Goal: Task Accomplishment & Management: Use online tool/utility

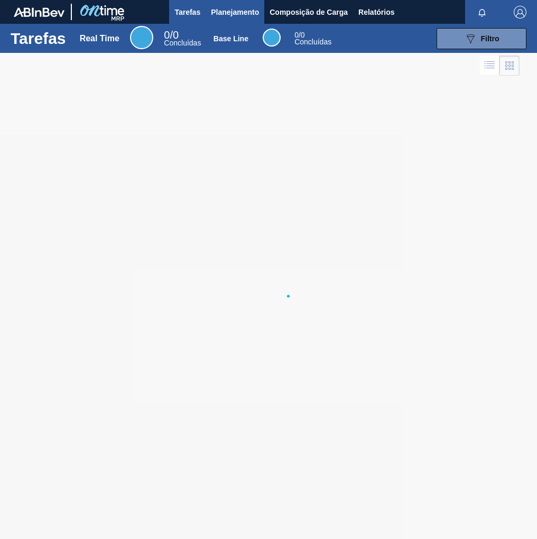
click at [232, 12] on span "Planejamento" at bounding box center [235, 12] width 48 height 13
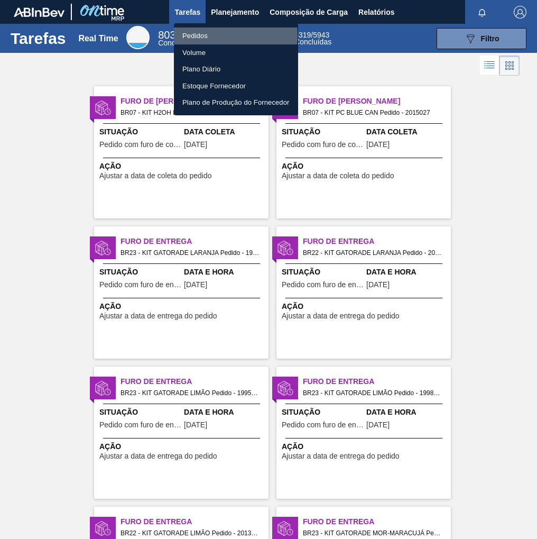
click at [199, 35] on li "Pedidos" at bounding box center [236, 35] width 124 height 17
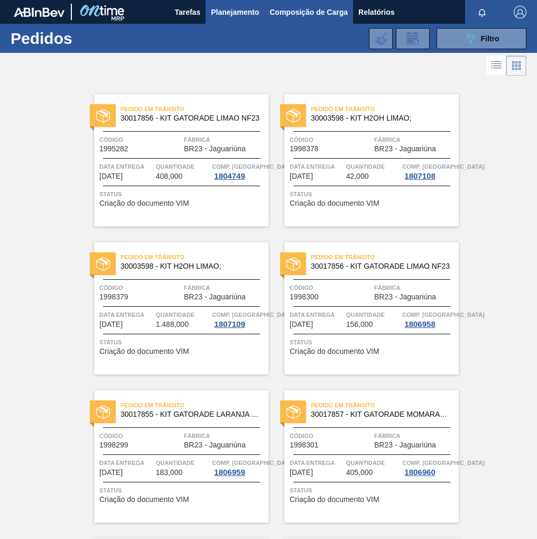
click at [304, 6] on span "Composição de Carga" at bounding box center [309, 12] width 78 height 13
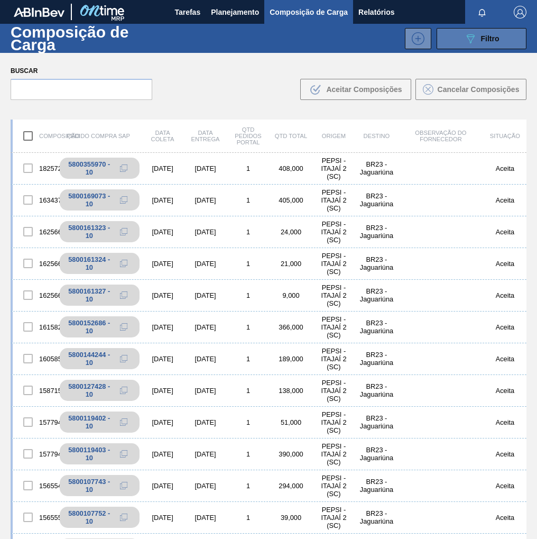
click at [482, 45] on button "089F7B8B-B2A5-4AFE-B5C0-19BA573D28AC Filtro" at bounding box center [482, 38] width 90 height 21
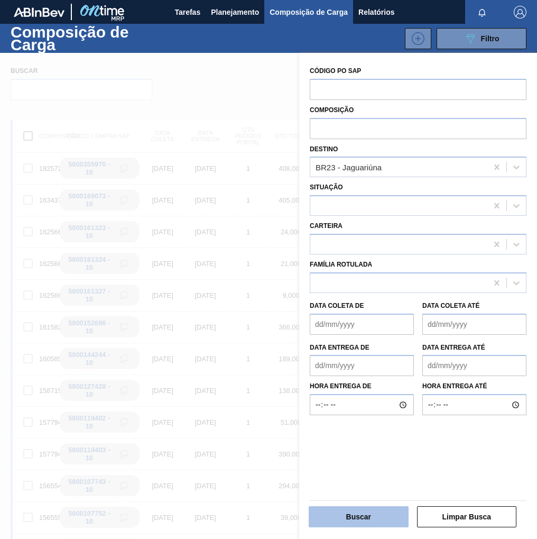
click at [375, 521] on button "Buscar" at bounding box center [359, 516] width 100 height 21
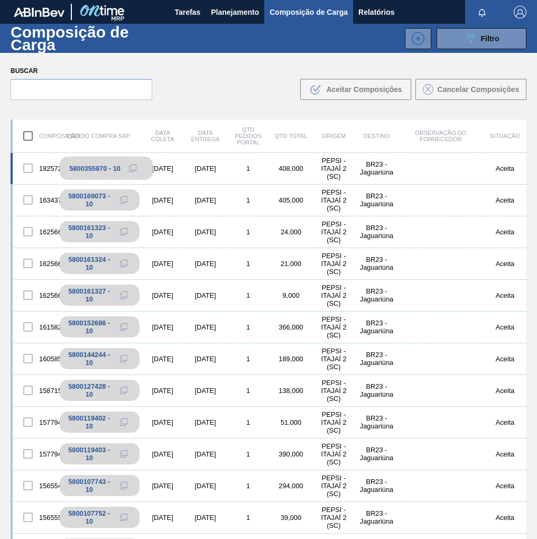
click at [134, 168] on icon at bounding box center [132, 167] width 7 height 7
click at [242, 8] on span "Planejamento" at bounding box center [235, 12] width 48 height 13
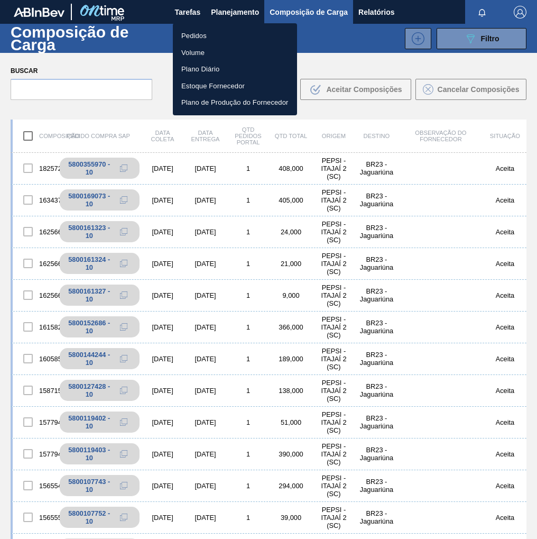
click at [207, 34] on li "Pedidos" at bounding box center [235, 35] width 124 height 17
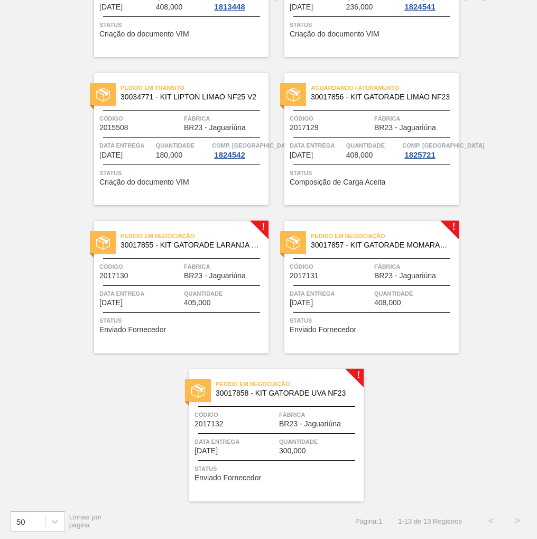
scroll to position [615, 0]
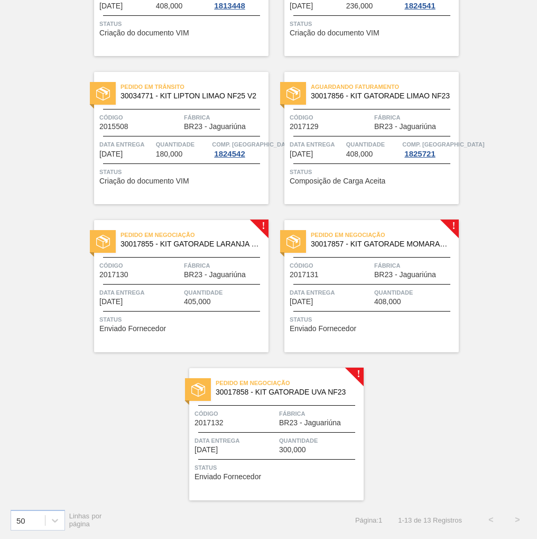
click at [232, 296] on span "Quantidade" at bounding box center [225, 292] width 82 height 11
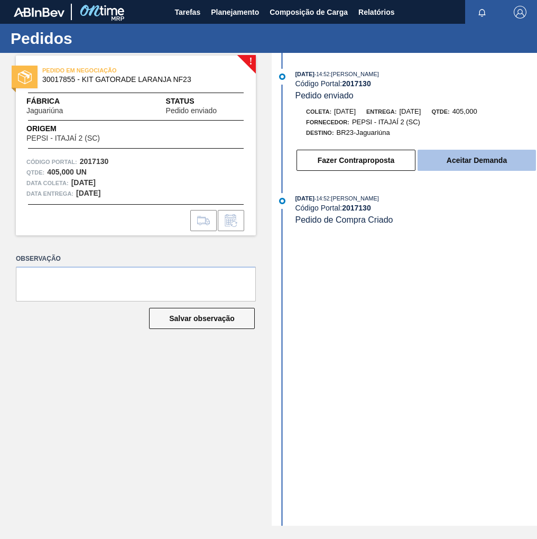
click at [474, 164] on button "Aceitar Demanda" at bounding box center [477, 160] width 118 height 21
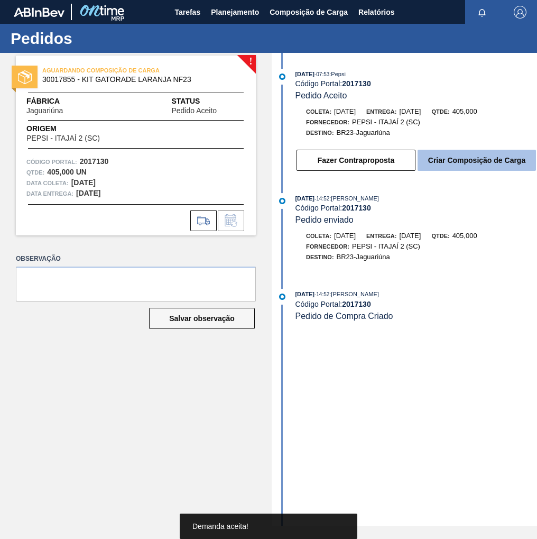
click at [475, 154] on button "Criar Composição de Carga" at bounding box center [477, 160] width 118 height 21
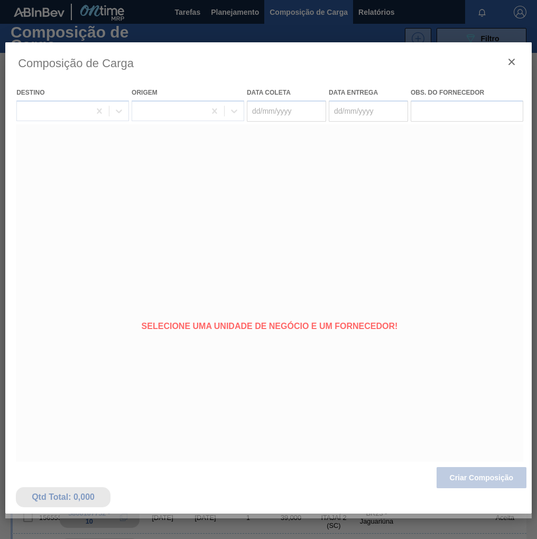
type coleta "[DATE]"
type entrega "[DATE]"
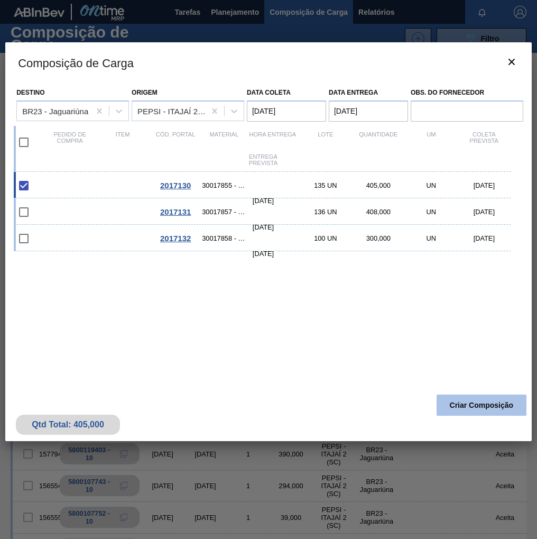
click at [480, 406] on button "Criar Composição" at bounding box center [482, 405] width 90 height 21
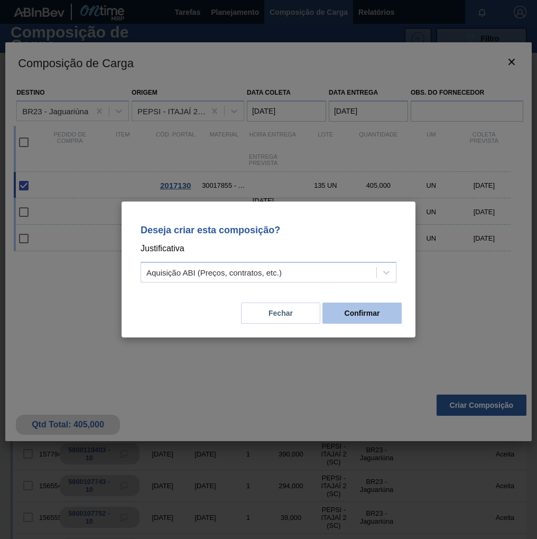
click at [355, 315] on button "Confirmar" at bounding box center [362, 312] width 79 height 21
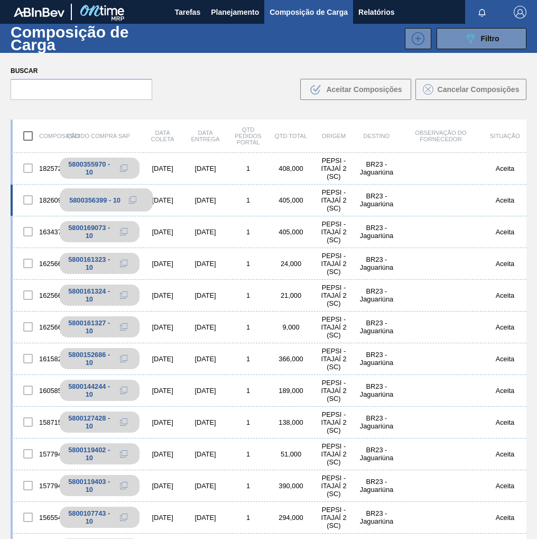
click at [131, 199] on icon at bounding box center [132, 199] width 7 height 7
click at [235, 2] on button "Planejamento" at bounding box center [235, 12] width 59 height 24
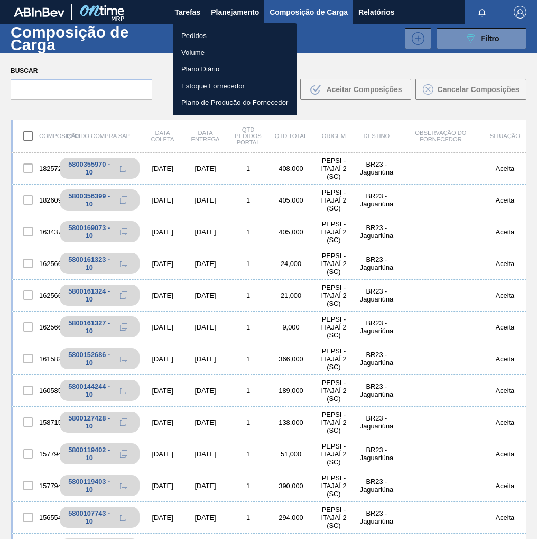
click at [200, 30] on li "Pedidos" at bounding box center [235, 35] width 124 height 17
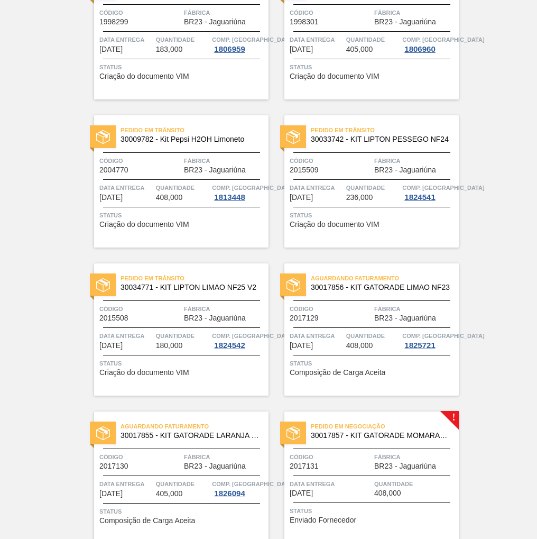
scroll to position [615, 0]
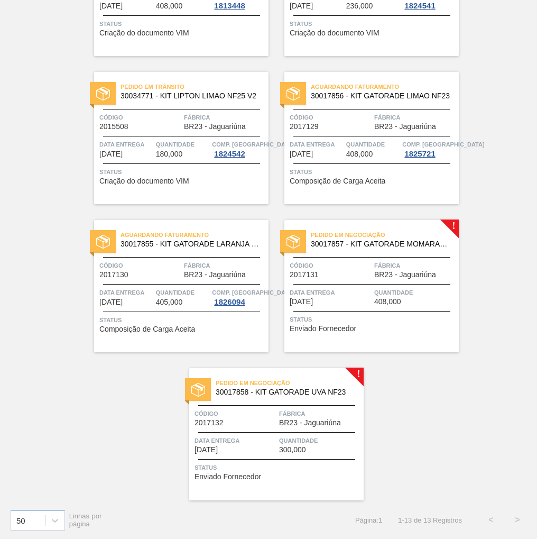
click at [332, 270] on span "Código" at bounding box center [331, 265] width 82 height 11
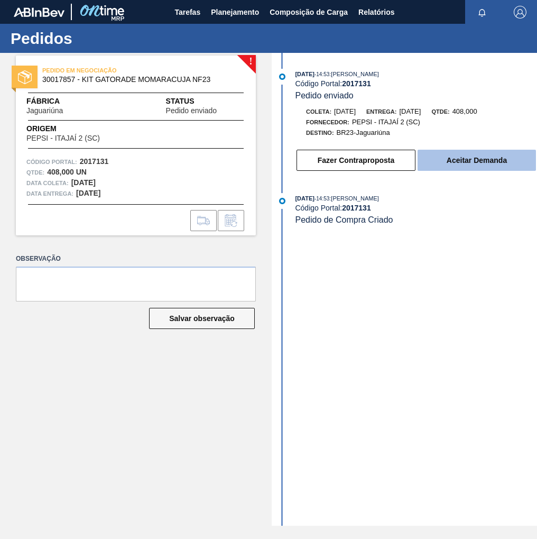
click at [453, 163] on button "Aceitar Demanda" at bounding box center [477, 160] width 118 height 21
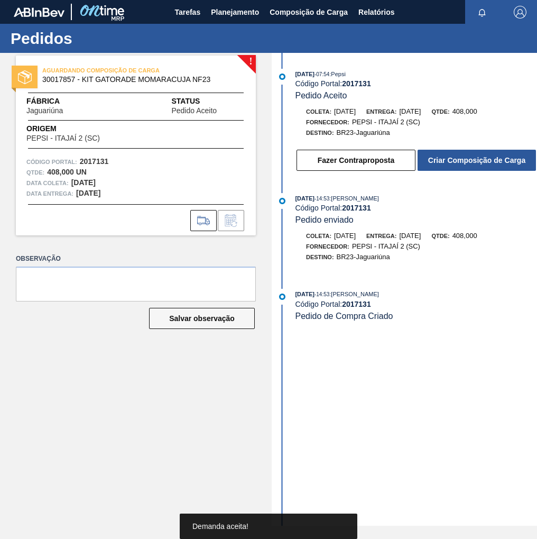
click at [453, 163] on button "Criar Composição de Carga" at bounding box center [477, 160] width 118 height 21
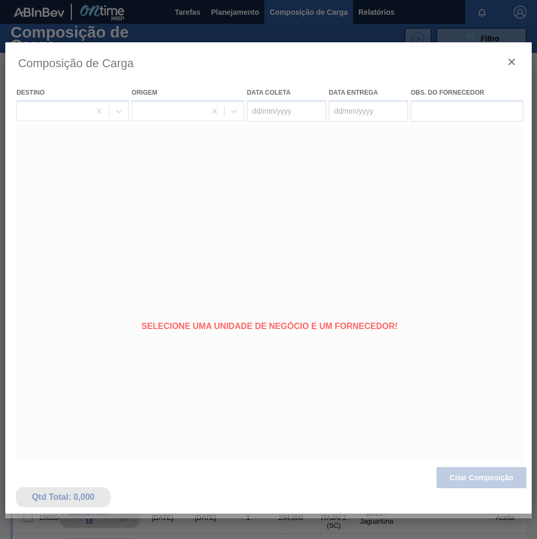
type coleta "[DATE]"
type entrega "[DATE]"
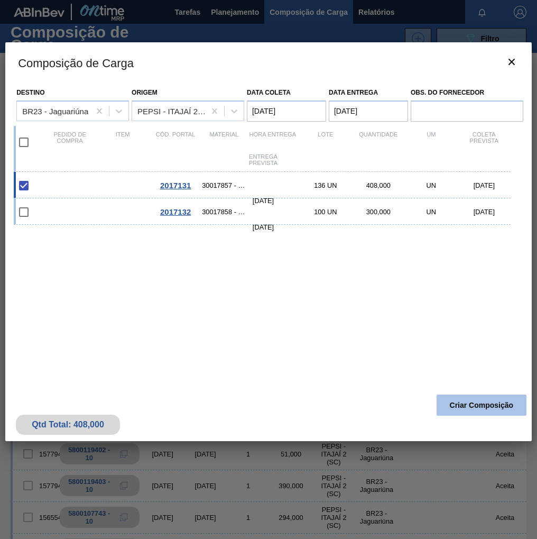
click at [453, 405] on button "Criar Composição" at bounding box center [482, 405] width 90 height 21
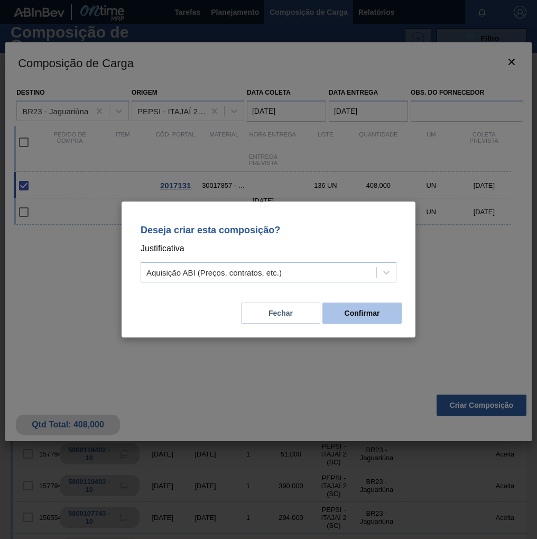
click at [356, 311] on button "Confirmar" at bounding box center [362, 312] width 79 height 21
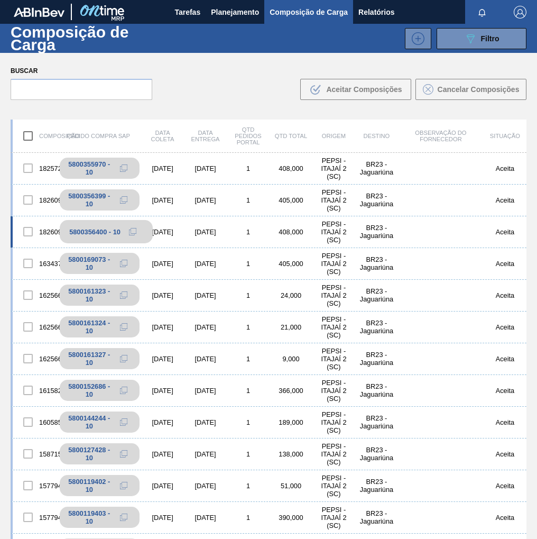
drag, startPoint x: 130, startPoint y: 231, endPoint x: 116, endPoint y: 230, distance: 13.8
click at [130, 231] on icon at bounding box center [132, 231] width 7 height 7
click at [231, 13] on span "Planejamento" at bounding box center [235, 12] width 48 height 13
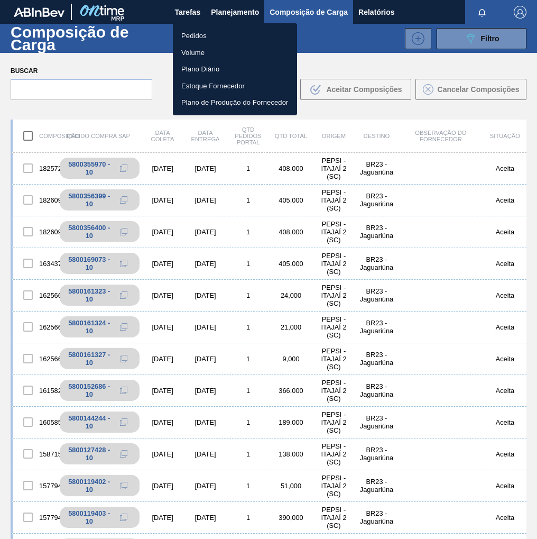
click at [192, 33] on li "Pedidos" at bounding box center [235, 35] width 124 height 17
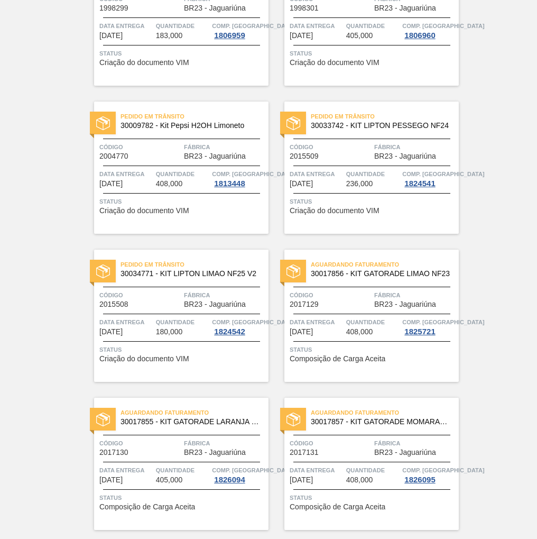
scroll to position [615, 0]
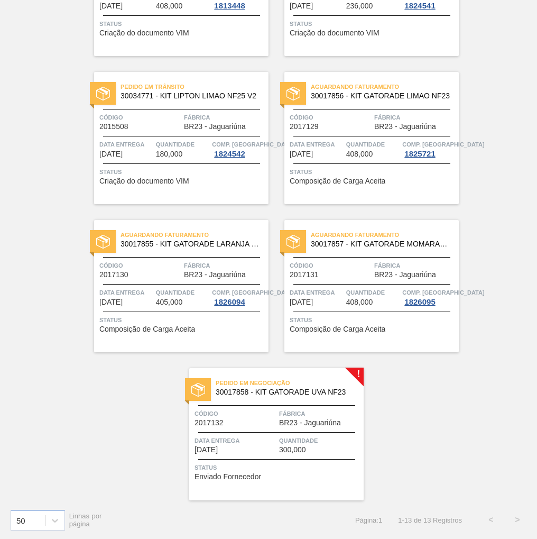
click at [332, 439] on span "Quantidade" at bounding box center [320, 440] width 82 height 11
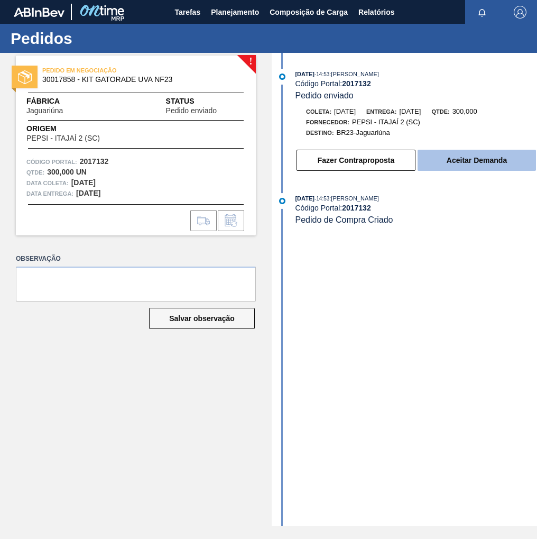
click at [488, 166] on button "Aceitar Demanda" at bounding box center [477, 160] width 118 height 21
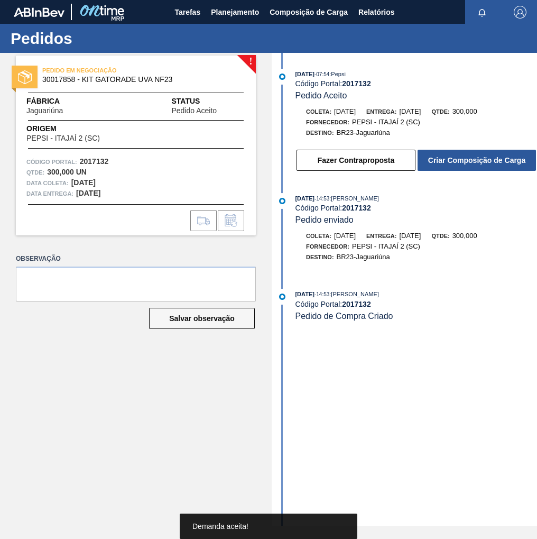
click at [488, 166] on button "Criar Composição de Carga" at bounding box center [477, 160] width 118 height 21
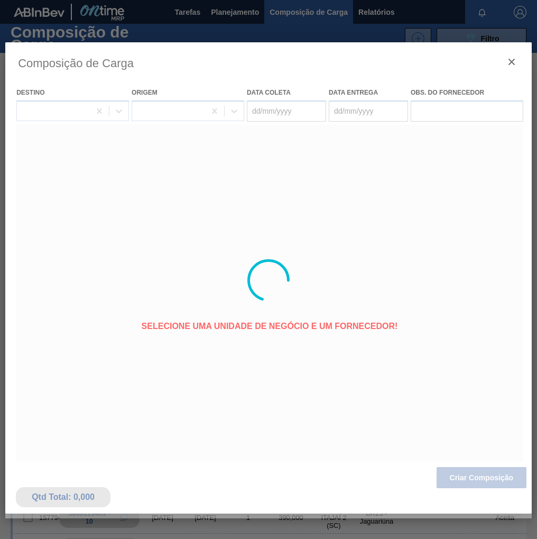
type coleta "[DATE]"
type entrega "[DATE]"
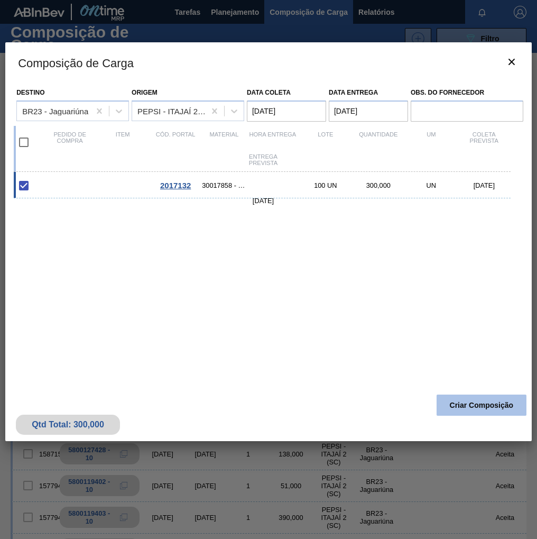
click at [468, 411] on button "Criar Composição" at bounding box center [482, 405] width 90 height 21
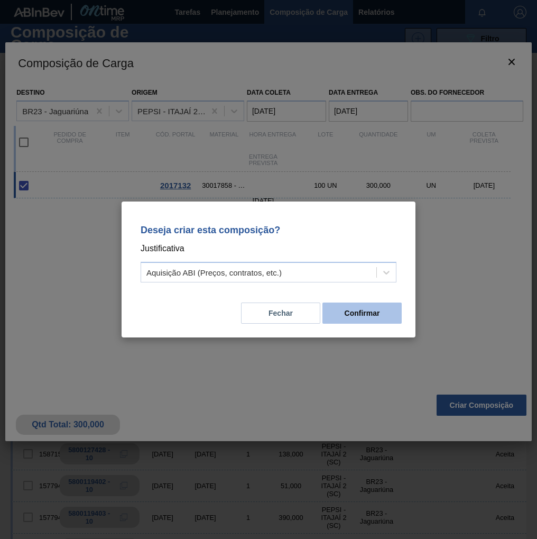
click at [354, 308] on button "Confirmar" at bounding box center [362, 312] width 79 height 21
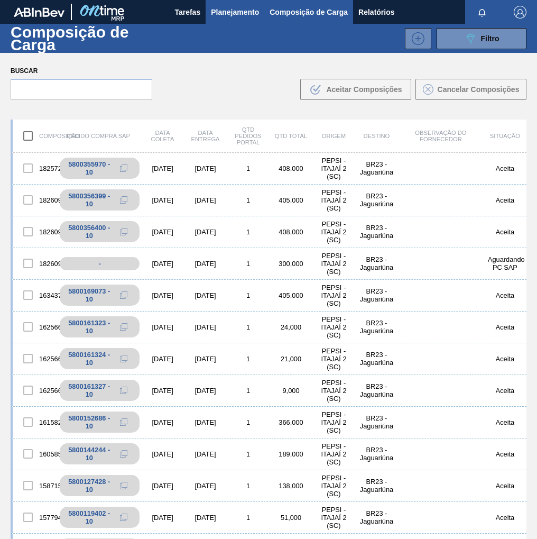
click at [242, 11] on span "Planejamento" at bounding box center [235, 12] width 48 height 13
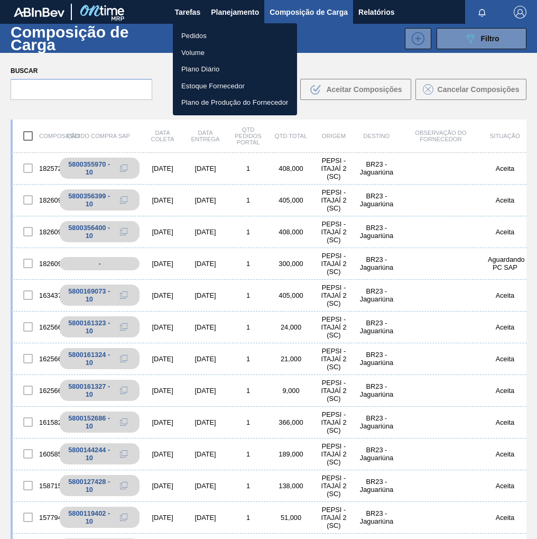
click at [200, 38] on li "Pedidos" at bounding box center [235, 35] width 124 height 17
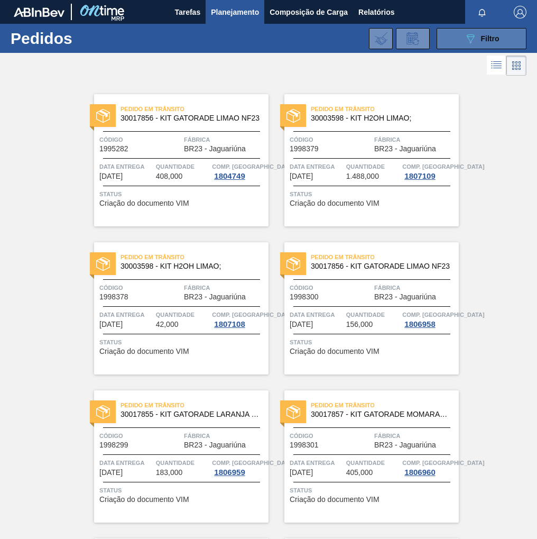
click at [478, 44] on div "089F7B8B-B2A5-4AFE-B5C0-19BA573D28AC Filtro" at bounding box center [481, 38] width 35 height 13
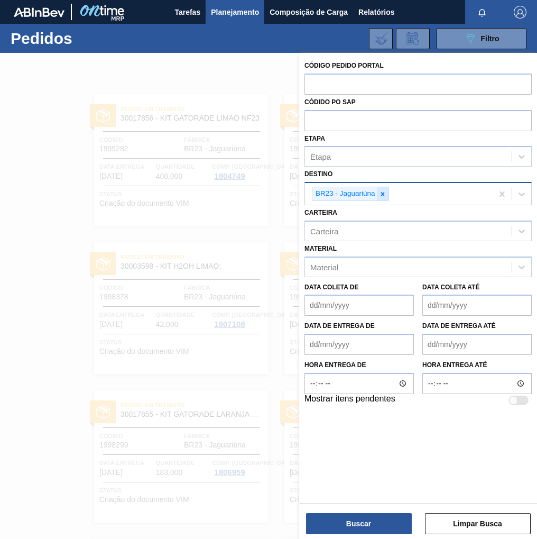
click at [383, 192] on icon at bounding box center [382, 193] width 7 height 7
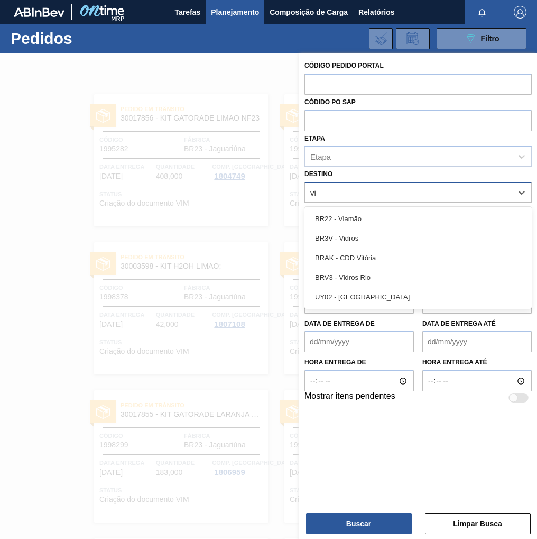
type input "via"
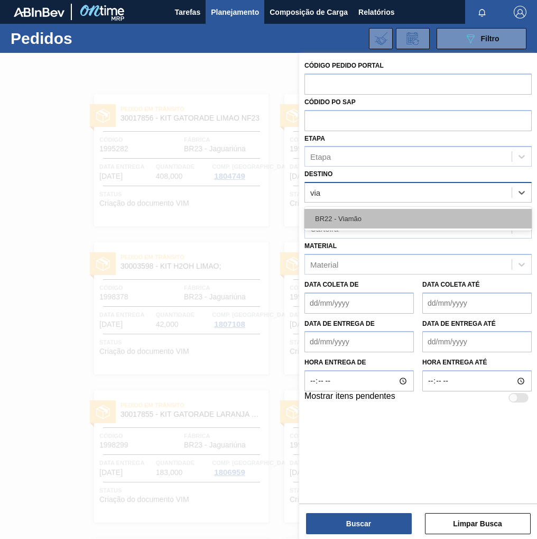
click at [351, 222] on div "BR22 - Viamão" at bounding box center [418, 219] width 227 height 20
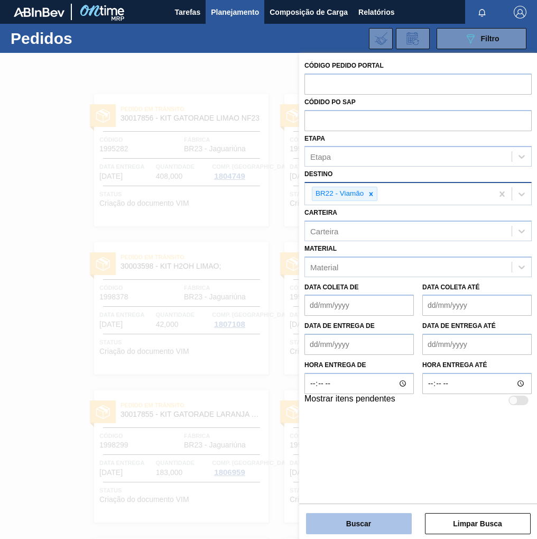
click at [354, 526] on button "Buscar" at bounding box center [359, 523] width 106 height 21
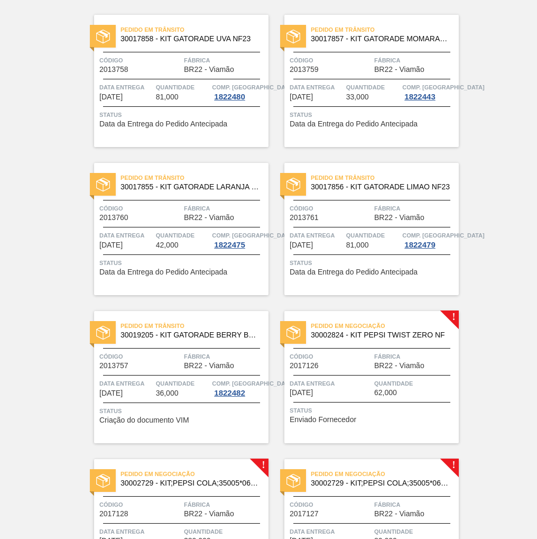
scroll to position [170, 0]
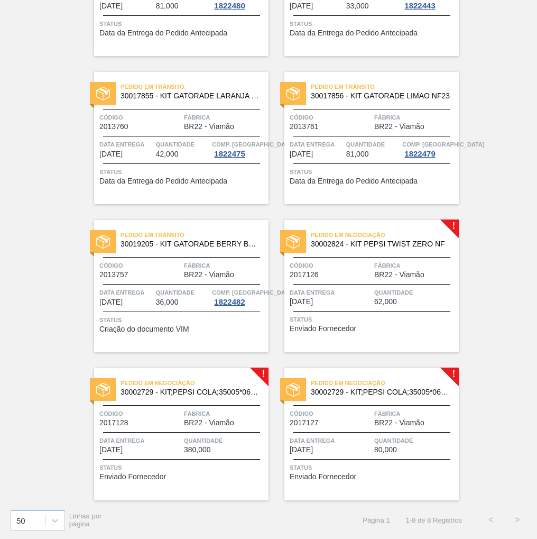
click at [414, 274] on span "BR22 - Viamão" at bounding box center [399, 275] width 50 height 8
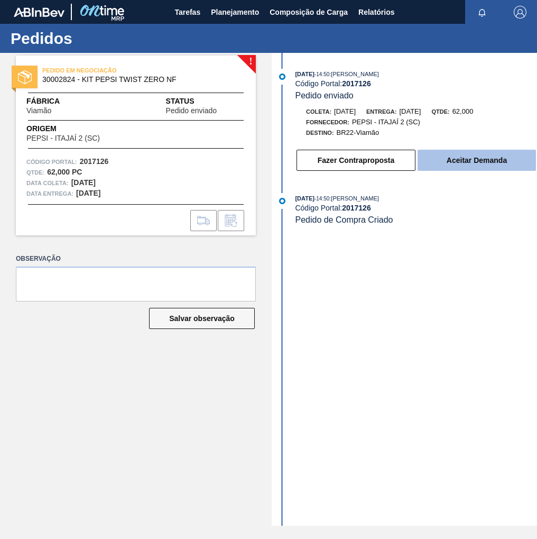
click at [472, 161] on button "Aceitar Demanda" at bounding box center [477, 160] width 118 height 21
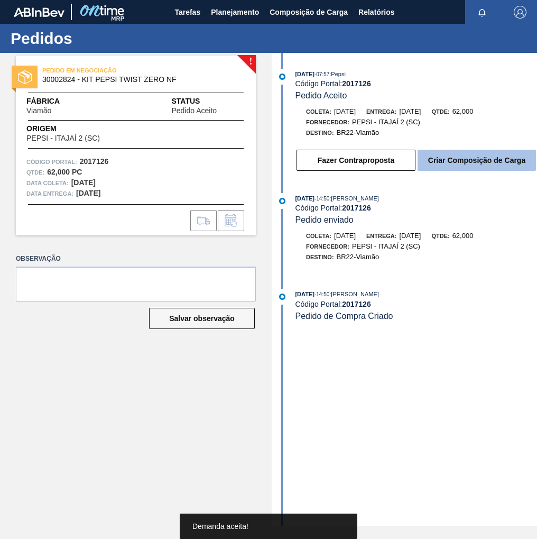
click at [469, 167] on button "Criar Composição de Carga" at bounding box center [477, 160] width 118 height 21
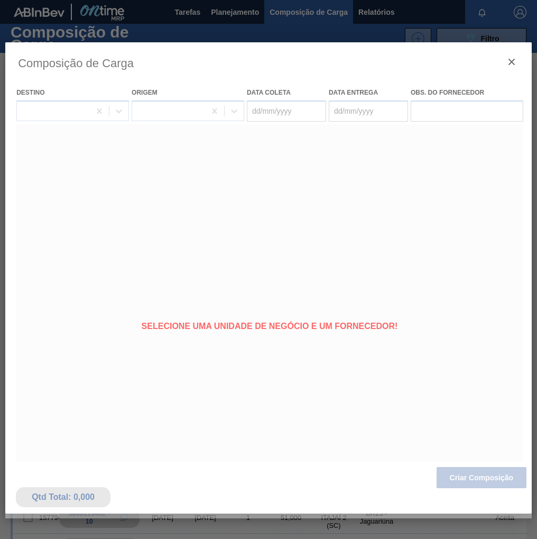
type coleta "[DATE]"
type entrega "28/08/2025"
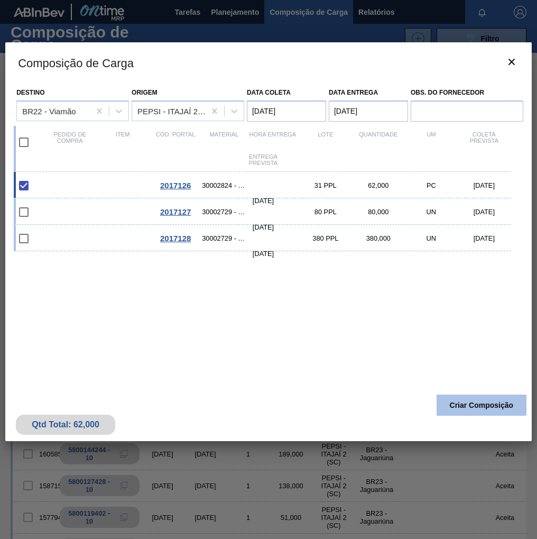
click at [484, 410] on button "Criar Composição" at bounding box center [482, 405] width 90 height 21
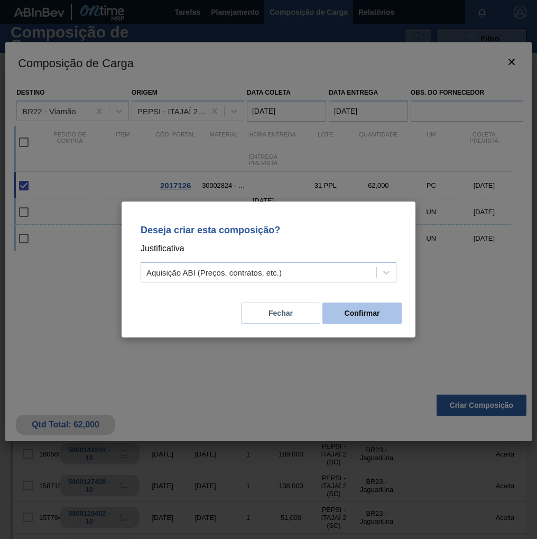
click at [357, 308] on button "Confirmar" at bounding box center [362, 312] width 79 height 21
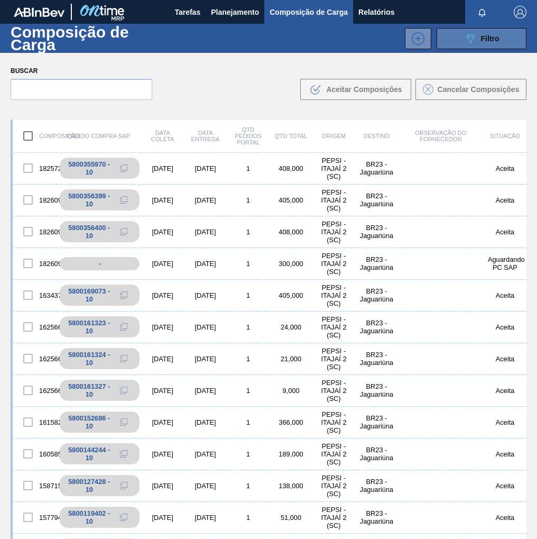
click at [484, 40] on span "Filtro" at bounding box center [490, 38] width 19 height 8
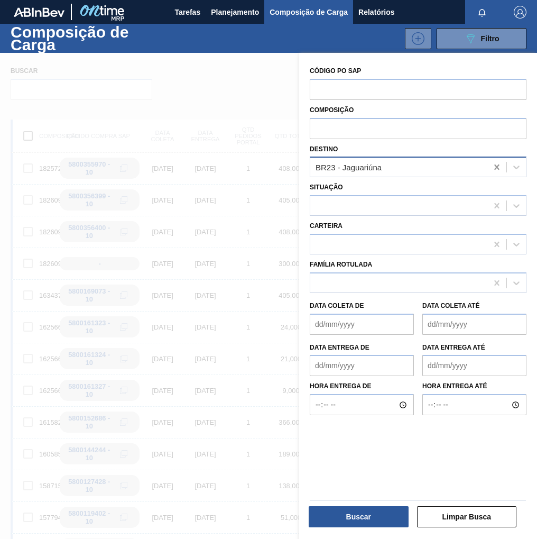
click at [496, 167] on icon at bounding box center [496, 166] width 5 height 5
type input "viamão"
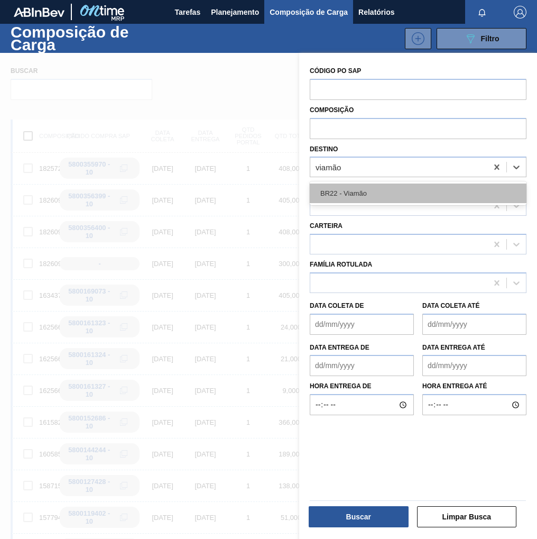
click at [433, 192] on div "BR22 - Viamão" at bounding box center [418, 194] width 217 height 20
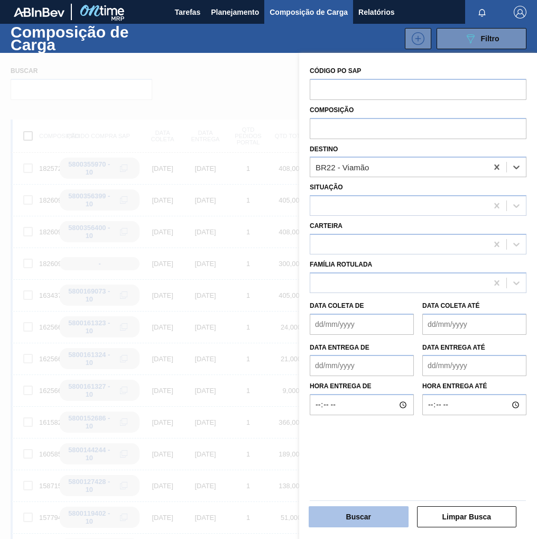
click at [370, 512] on button "Buscar" at bounding box center [359, 516] width 100 height 21
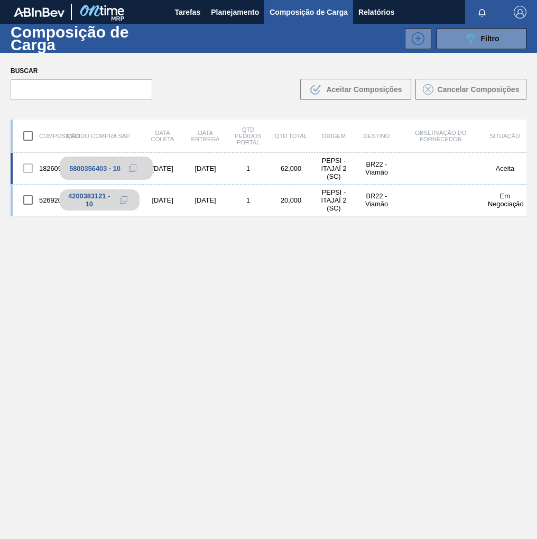
click at [133, 167] on icon at bounding box center [132, 167] width 7 height 7
click at [221, 6] on span "Planejamento" at bounding box center [235, 12] width 48 height 13
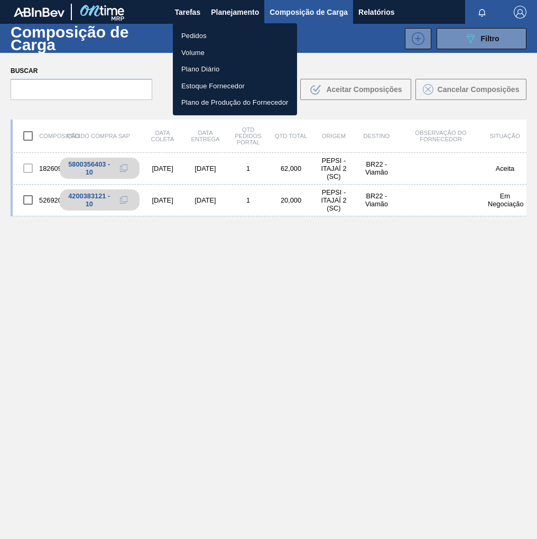
click at [188, 31] on li "Pedidos" at bounding box center [235, 35] width 124 height 17
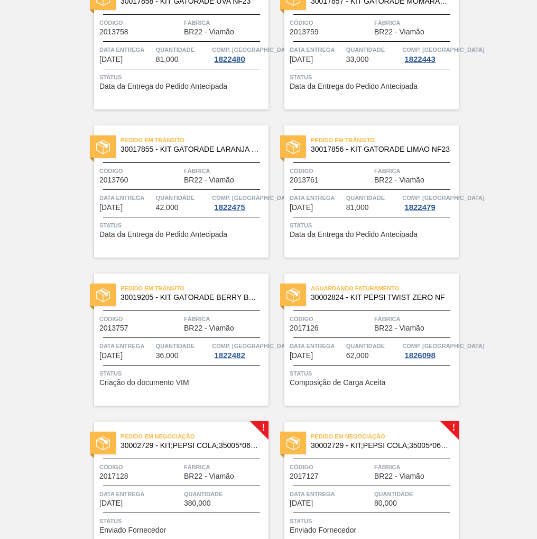
scroll to position [170, 0]
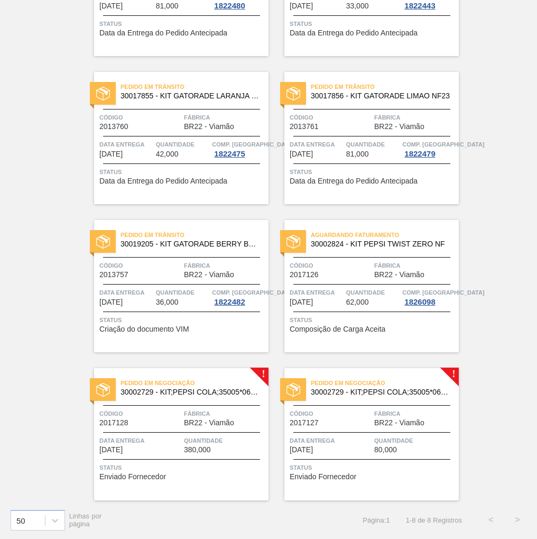
click at [377, 433] on div "Pedido em Negociação 30002729 - KIT;PEPSI COLA;35005*06*02 NF Código 2017127 Fá…" at bounding box center [372, 434] width 175 height 132
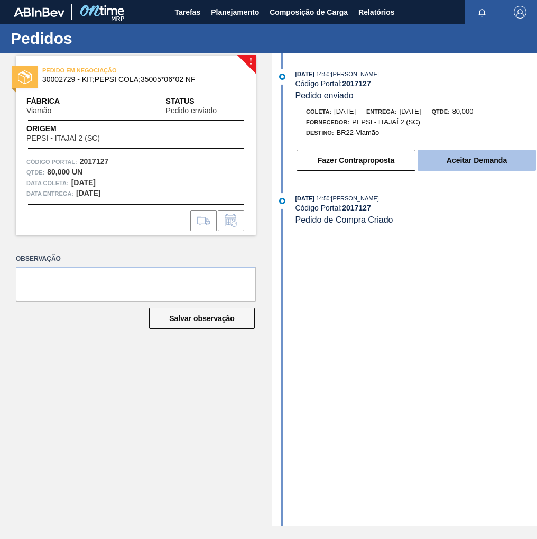
click at [456, 168] on button "Aceitar Demanda" at bounding box center [477, 160] width 118 height 21
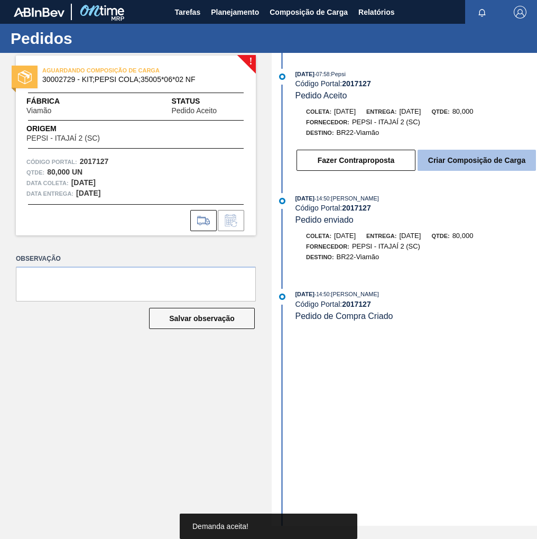
click at [487, 163] on button "Criar Composição de Carga" at bounding box center [477, 160] width 118 height 21
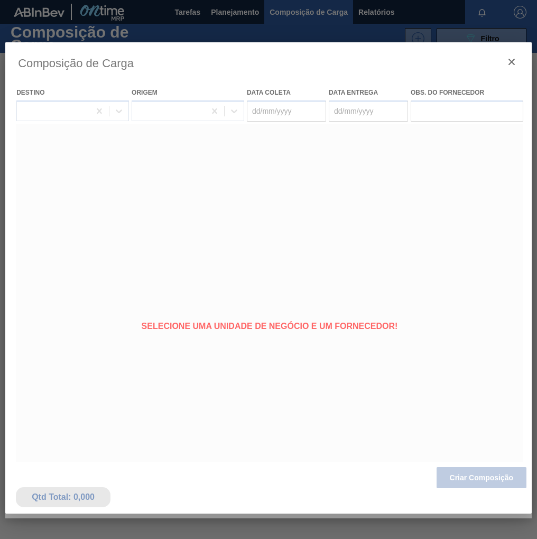
type coleta "[DATE]"
type entrega "28/08/2025"
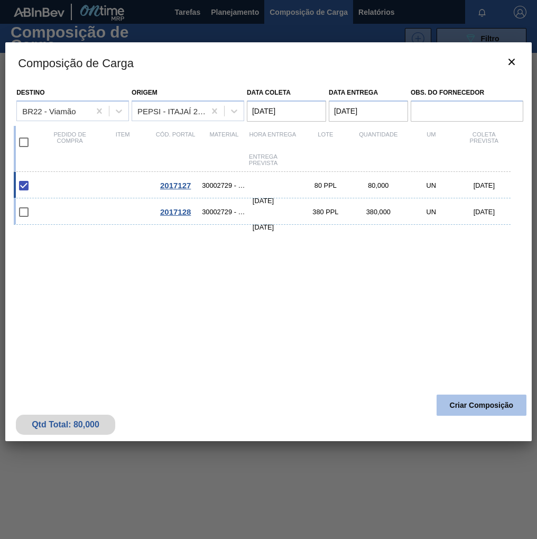
click at [471, 402] on button "Criar Composição" at bounding box center [482, 405] width 90 height 21
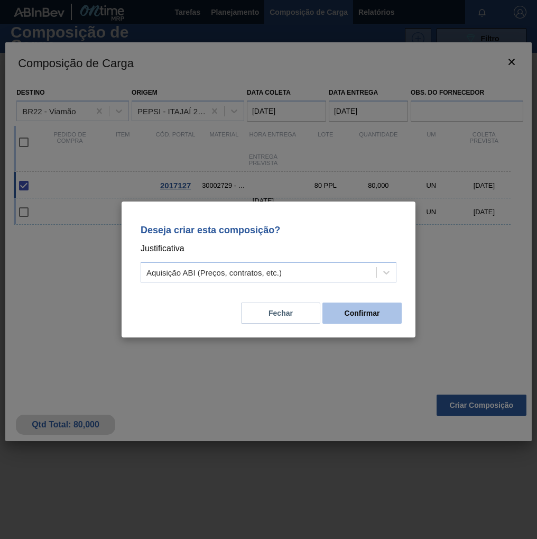
click at [366, 312] on button "Confirmar" at bounding box center [362, 312] width 79 height 21
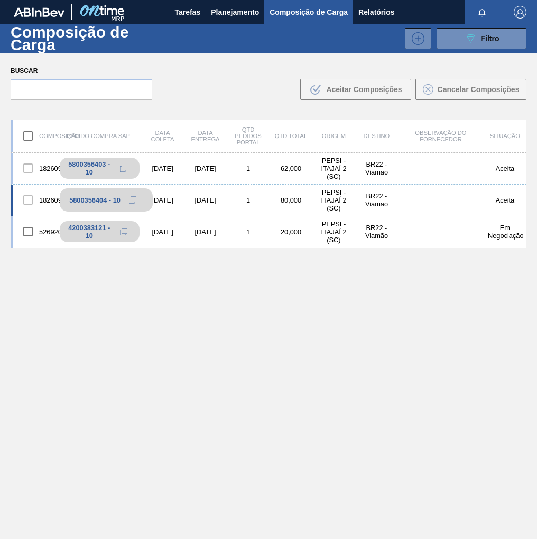
click at [132, 200] on icon at bounding box center [132, 199] width 7 height 7
click at [224, 16] on span "Planejamento" at bounding box center [235, 12] width 48 height 13
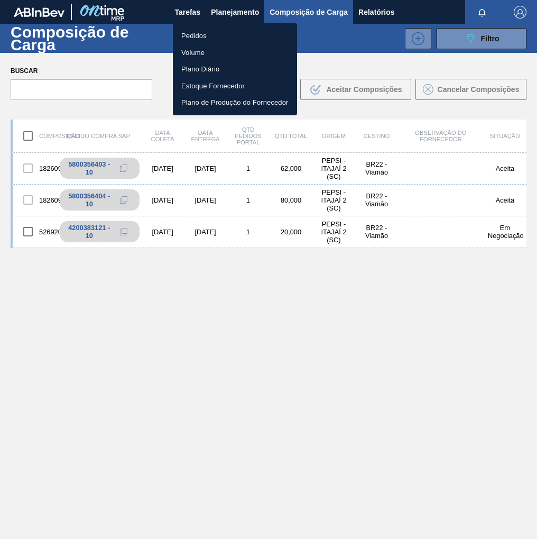
click at [191, 35] on li "Pedidos" at bounding box center [235, 35] width 124 height 17
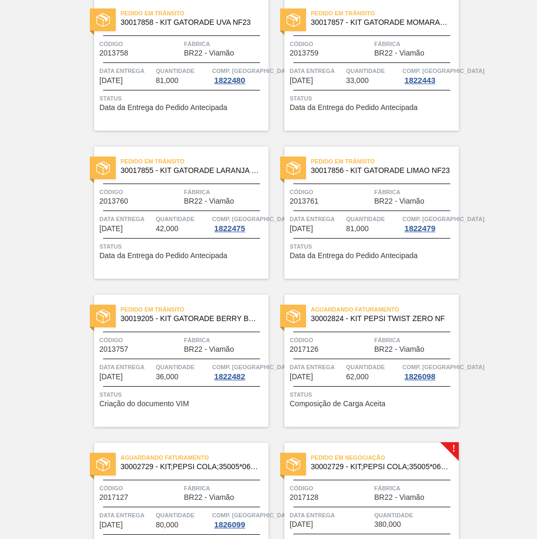
scroll to position [170, 0]
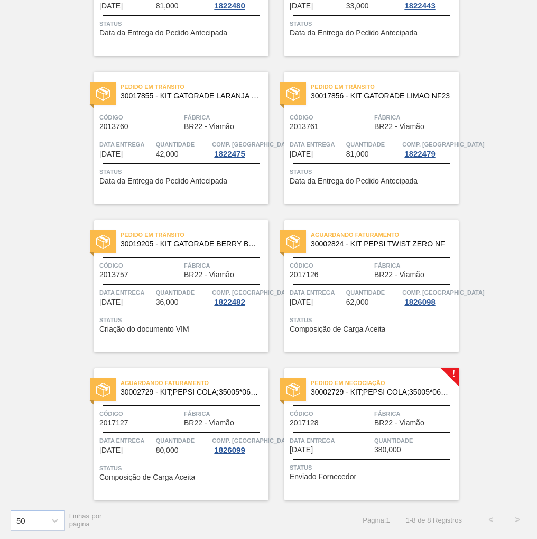
click at [353, 421] on div "Código 2017128" at bounding box center [331, 417] width 82 height 19
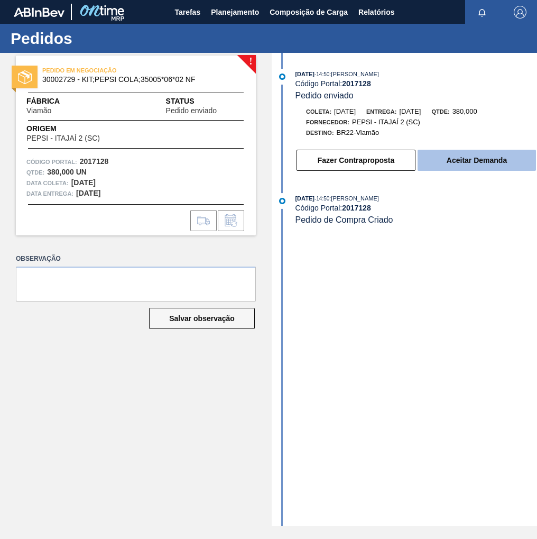
click at [461, 162] on button "Aceitar Demanda" at bounding box center [477, 160] width 118 height 21
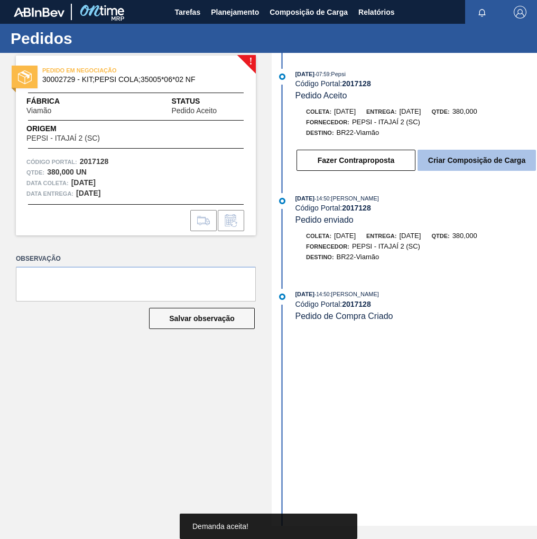
click at [471, 170] on button "Criar Composição de Carga" at bounding box center [477, 160] width 118 height 21
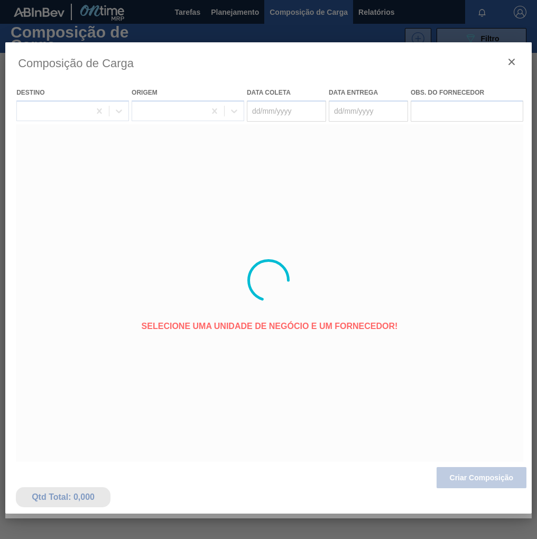
type coleta "[DATE]"
type entrega "28/08/2025"
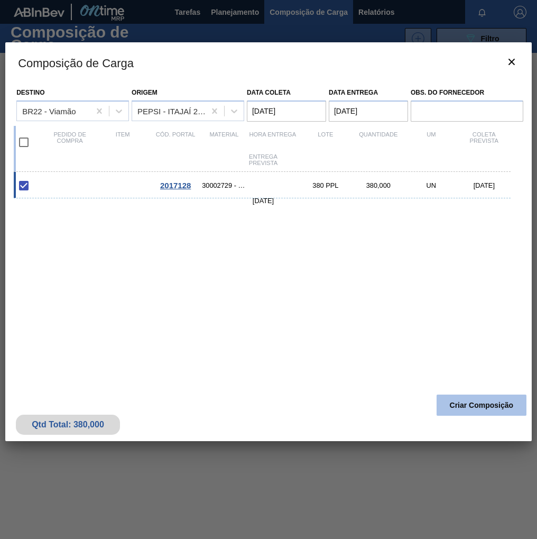
click at [496, 405] on button "Criar Composição" at bounding box center [482, 405] width 90 height 21
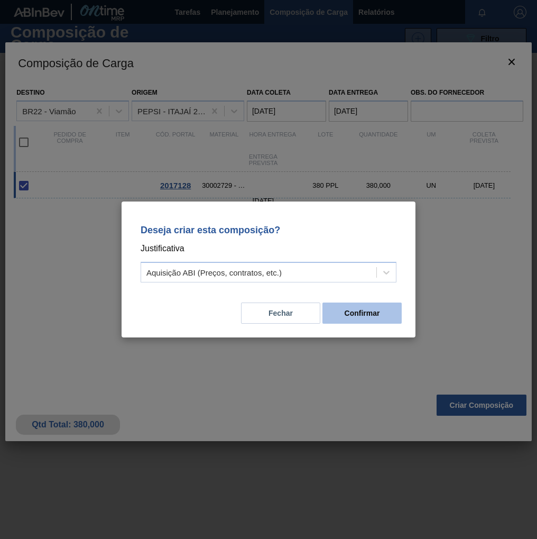
click at [369, 318] on button "Confirmar" at bounding box center [362, 312] width 79 height 21
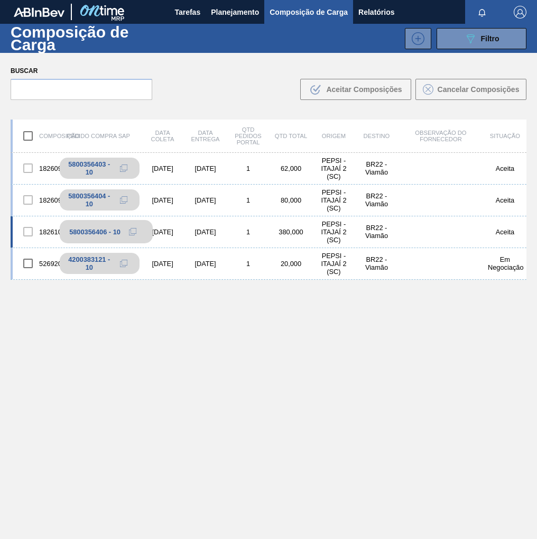
click at [131, 233] on icon at bounding box center [132, 231] width 7 height 7
click at [225, 14] on span "Planejamento" at bounding box center [235, 12] width 48 height 13
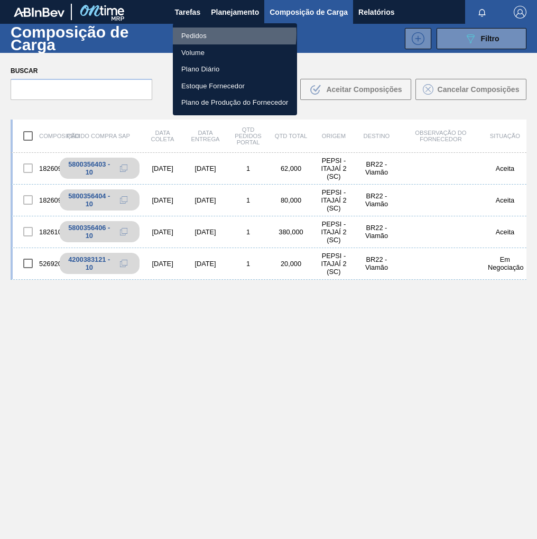
click at [203, 33] on li "Pedidos" at bounding box center [235, 35] width 124 height 17
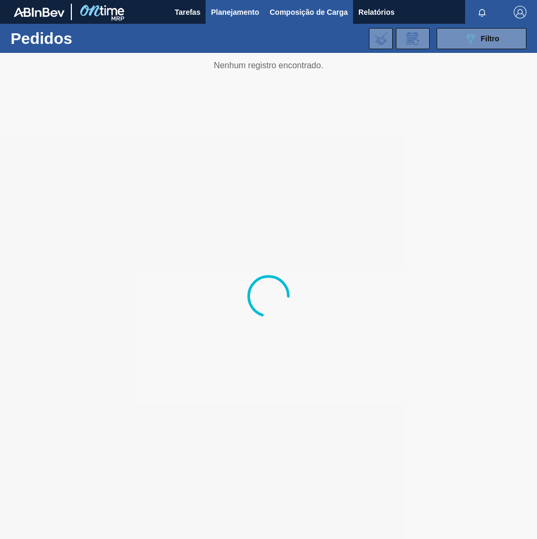
click at [322, 10] on span "Composição de Carga" at bounding box center [309, 12] width 78 height 13
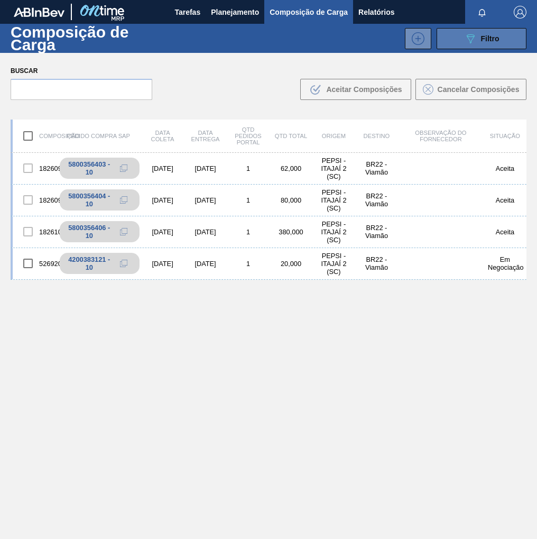
click at [486, 45] on button "089F7B8B-B2A5-4AFE-B5C0-19BA573D28AC Filtro" at bounding box center [482, 38] width 90 height 21
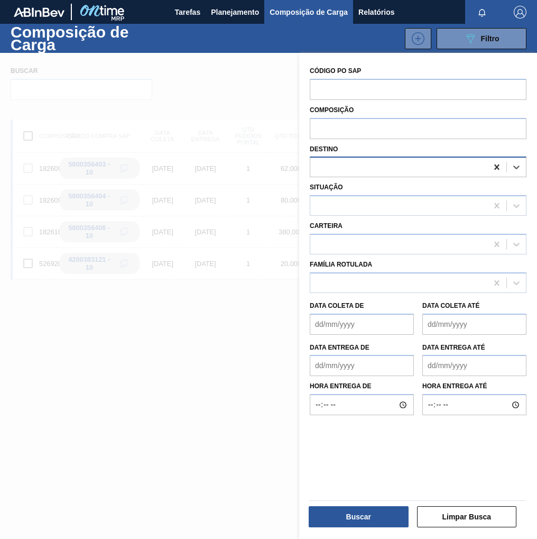
click at [496, 166] on icon at bounding box center [496, 166] width 5 height 5
type input "jagua"
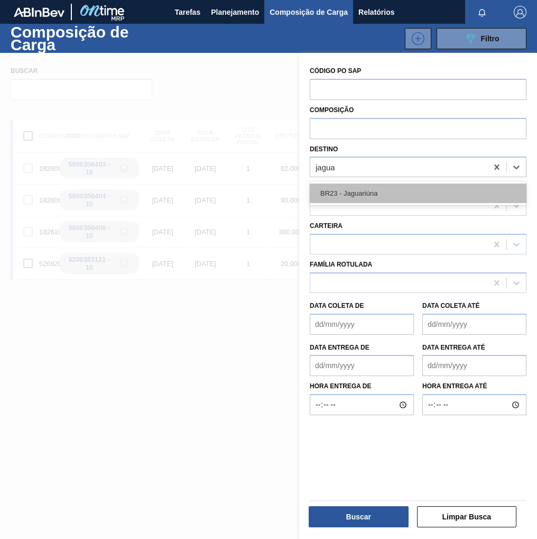
click at [369, 198] on div "BR23 - Jaguariúna" at bounding box center [418, 194] width 217 height 20
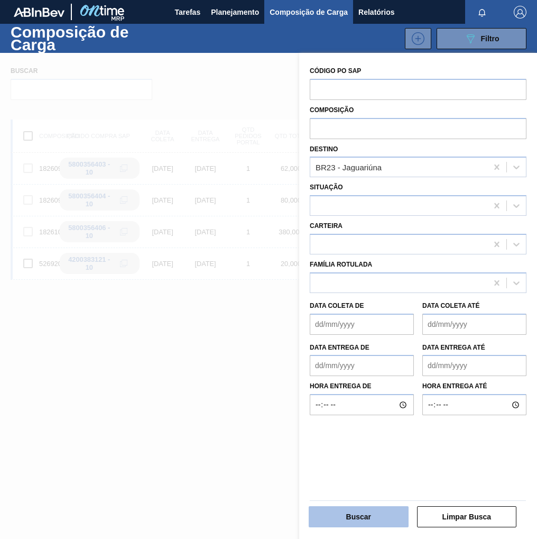
click at [352, 522] on button "Buscar" at bounding box center [359, 516] width 100 height 21
